Goal: Contribute content: Contribute content

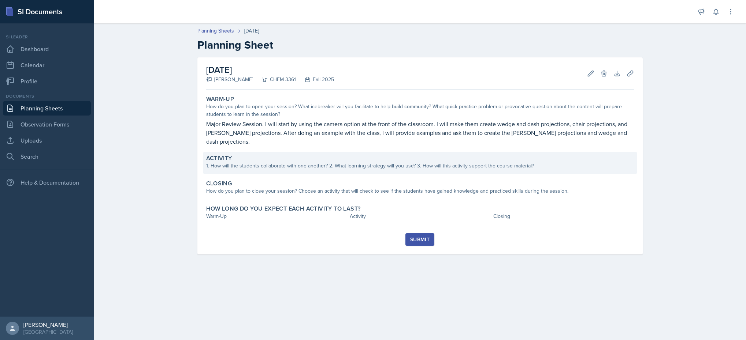
click at [368, 171] on div "Activity 1. How will the students collaborate with one another? 2. What learnin…" at bounding box center [419, 163] width 433 height 22
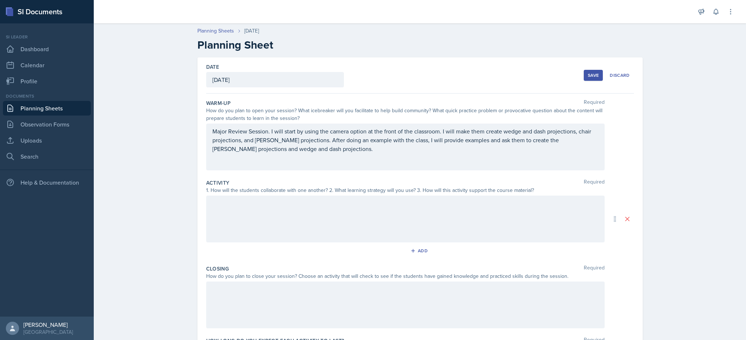
click at [306, 239] on div at bounding box center [405, 219] width 398 height 47
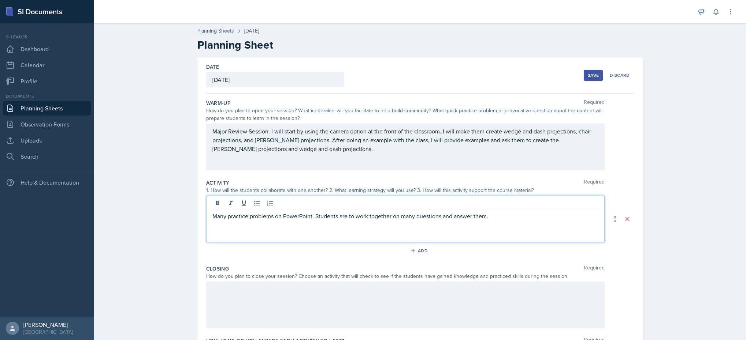
click at [261, 314] on div at bounding box center [405, 305] width 398 height 47
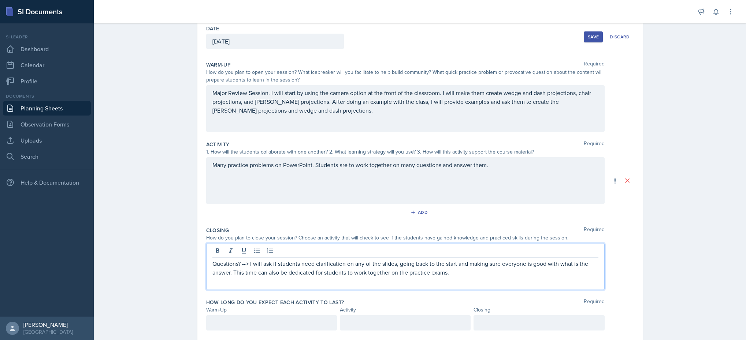
scroll to position [59, 0]
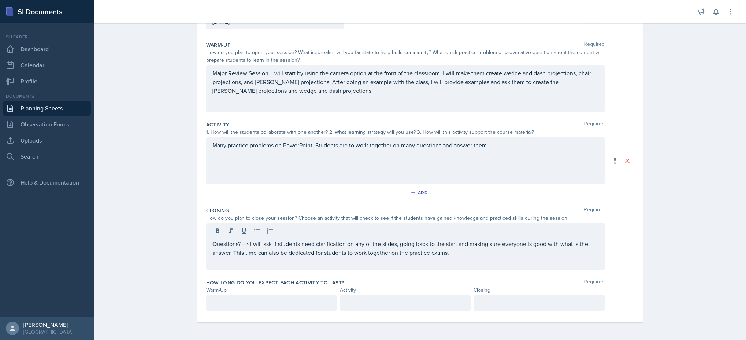
click at [269, 308] on div at bounding box center [271, 303] width 131 height 15
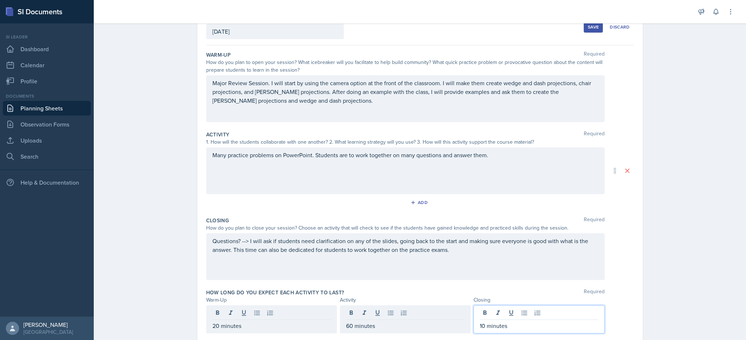
scroll to position [0, 0]
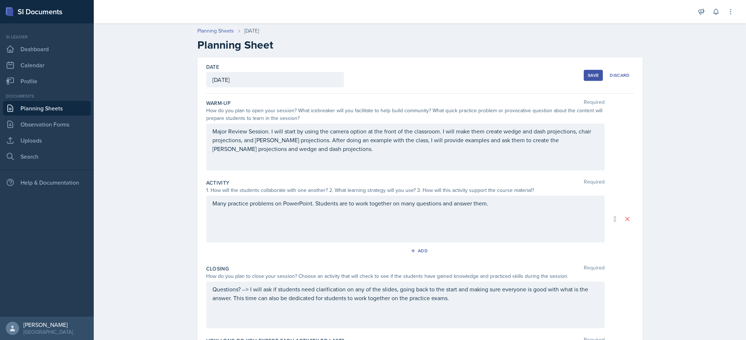
click at [590, 74] on div "Save" at bounding box center [592, 75] width 11 height 6
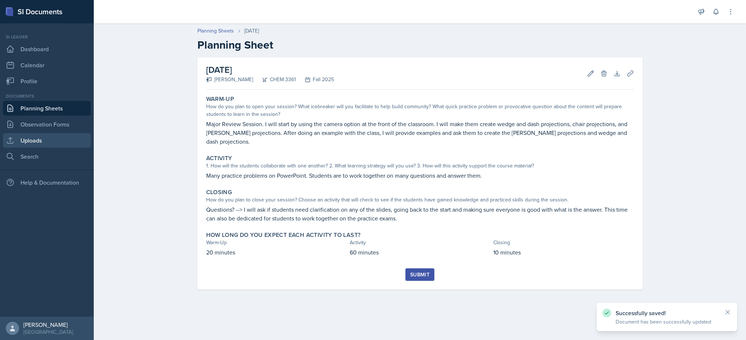
click at [20, 134] on link "Uploads" at bounding box center [47, 140] width 88 height 15
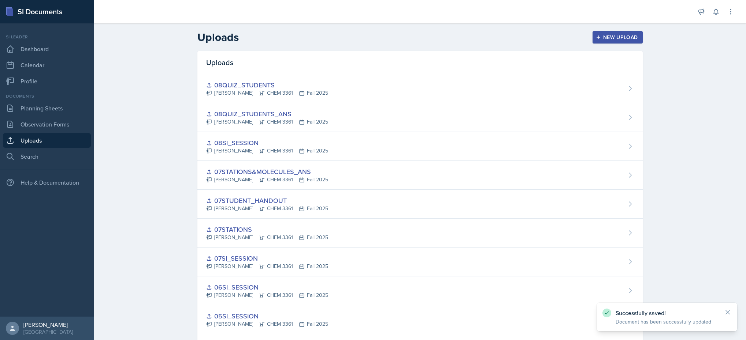
click at [624, 25] on header "Uploads New Upload" at bounding box center [420, 37] width 652 height 28
drag, startPoint x: 613, startPoint y: 32, endPoint x: 609, endPoint y: 34, distance: 4.4
click at [612, 32] on button "New Upload" at bounding box center [617, 37] width 50 height 12
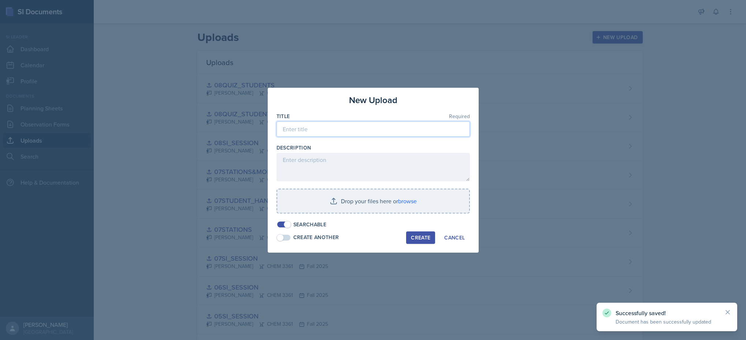
click at [352, 130] on input at bounding box center [372, 129] width 193 height 15
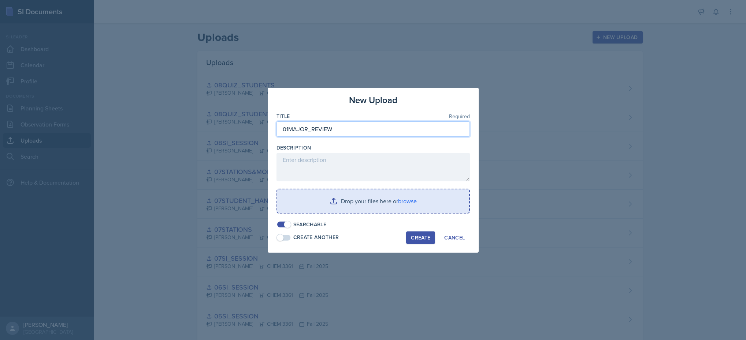
type input "01MAJOR_REVIEW"
click at [370, 211] on input "file" at bounding box center [373, 201] width 192 height 23
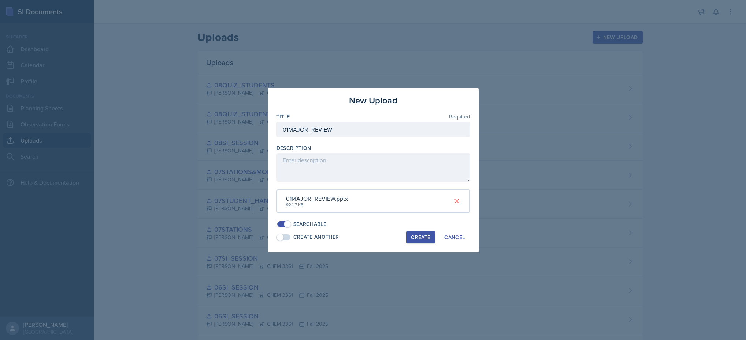
click at [417, 235] on div "Create" at bounding box center [420, 238] width 19 height 6
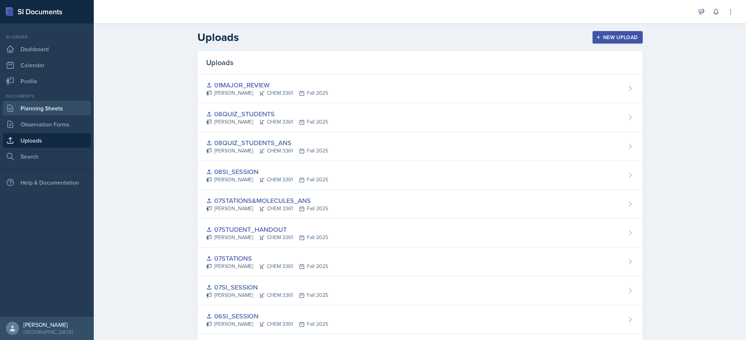
click at [42, 110] on link "Planning Sheets" at bounding box center [47, 108] width 88 height 15
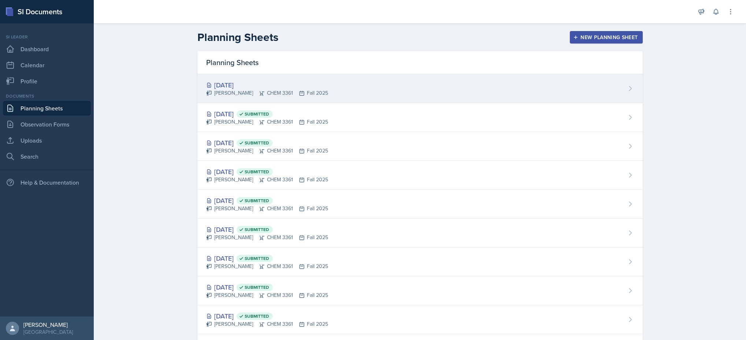
click at [254, 89] on div "[DATE] [PERSON_NAME] CHEM 3361 Fall 2025" at bounding box center [267, 88] width 122 height 17
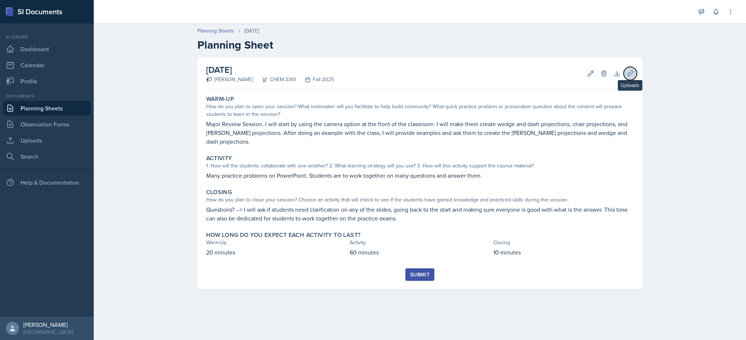
click at [631, 73] on icon at bounding box center [629, 73] width 7 height 7
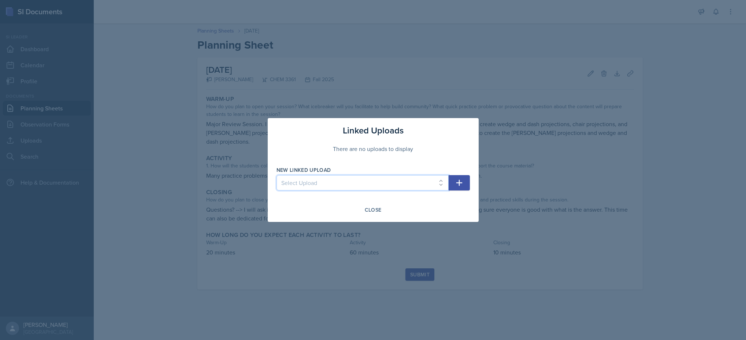
click at [405, 180] on select "Select Upload 01MOCK_SESSION_POPO 02STUDY_STRATS_SI 01SI_SESSION 02SI_SESSION 0…" at bounding box center [362, 182] width 172 height 15
click at [333, 176] on select "Select Upload 01MOCK_SESSION_POPO 02STUDY_STRATS_SI 01SI_SESSION 02SI_SESSION 0…" at bounding box center [362, 182] width 172 height 15
click at [306, 186] on select "Select Upload 01MOCK_SESSION_POPO 02STUDY_STRATS_SI 01SI_SESSION 02SI_SESSION 0…" at bounding box center [362, 182] width 172 height 15
select select "6db20aa0-2a77-42e6-b3e2-3fb0f366654c"
click at [276, 175] on select "Select Upload 01MOCK_SESSION_POPO 02STUDY_STRATS_SI 01SI_SESSION 02SI_SESSION 0…" at bounding box center [362, 182] width 172 height 15
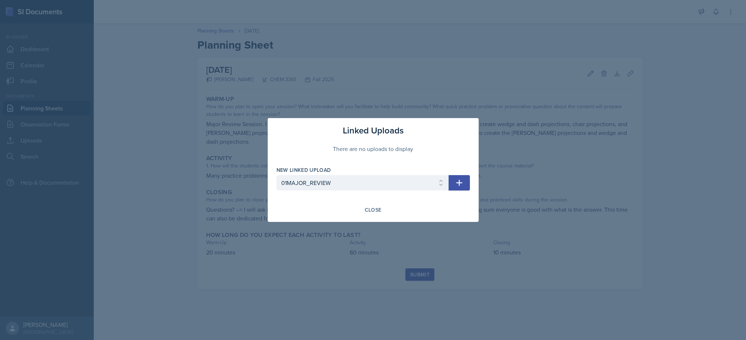
click at [455, 177] on button "button" at bounding box center [458, 182] width 21 height 15
select select
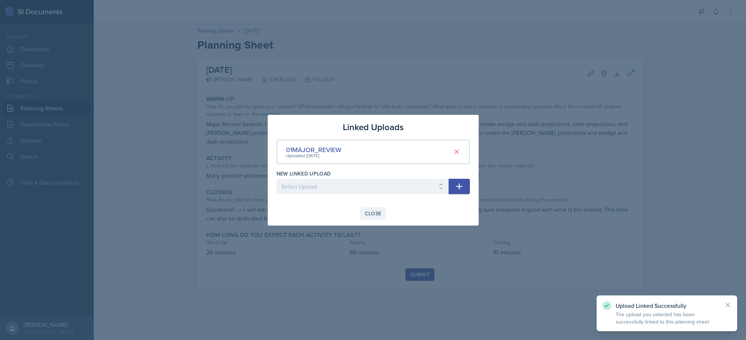
click at [370, 212] on div "Close" at bounding box center [373, 214] width 17 height 6
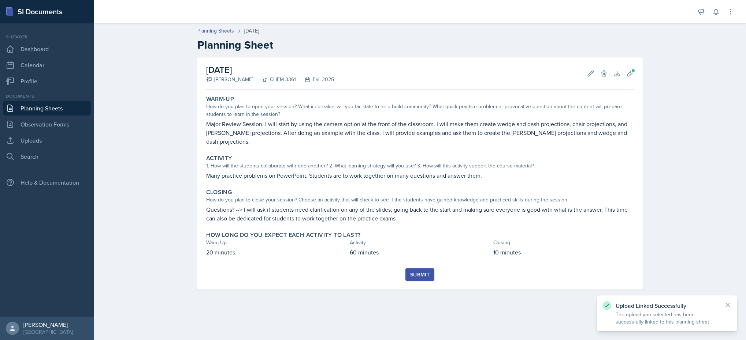
click at [417, 272] on button "Submit" at bounding box center [419, 275] width 29 height 12
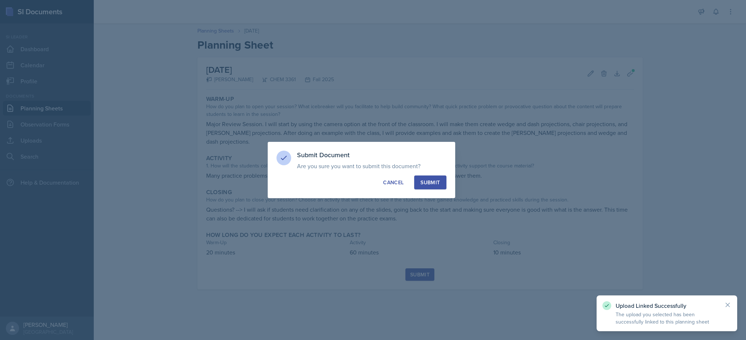
click at [433, 188] on button "Submit" at bounding box center [430, 183] width 32 height 14
